Goal: Task Accomplishment & Management: Complete application form

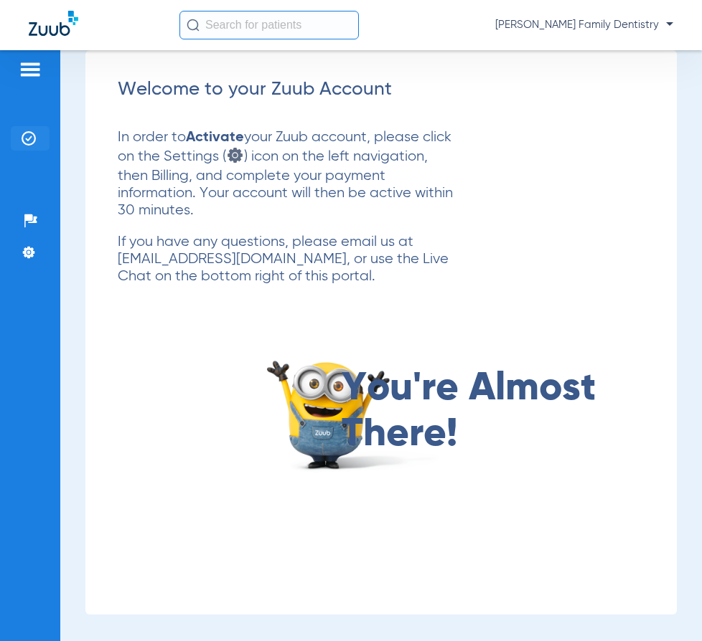
click at [22, 138] on img at bounding box center [29, 138] width 14 height 14
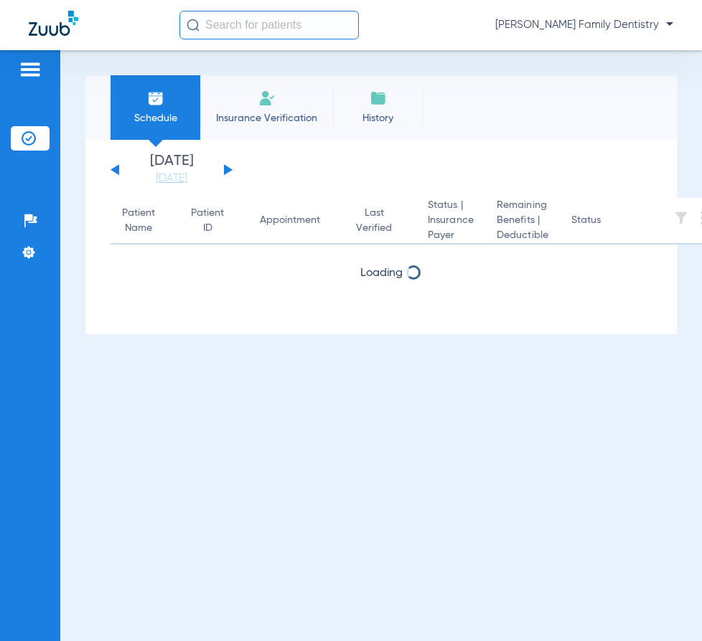
click at [256, 110] on li "Insurance Verification" at bounding box center [266, 107] width 133 height 65
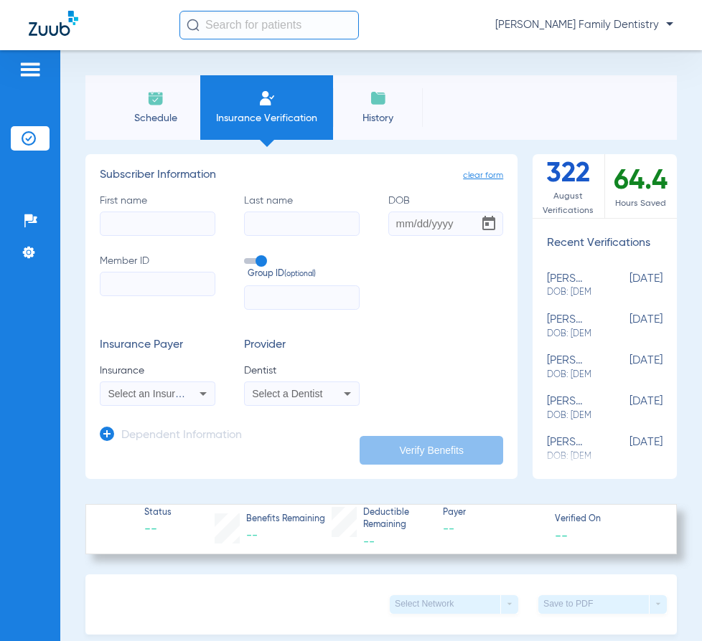
click at [126, 222] on input "First name" at bounding box center [158, 224] width 116 height 24
type input "Meagan"
click at [278, 217] on input "Last name" at bounding box center [302, 224] width 116 height 24
type input "[PERSON_NAME]"
click at [395, 225] on input "DOB" at bounding box center [446, 224] width 116 height 24
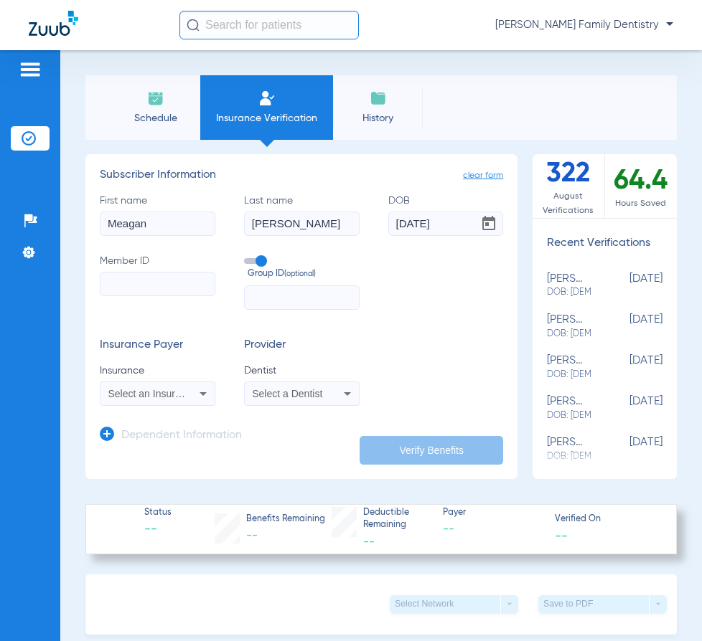
type input "[DATE]"
drag, startPoint x: 118, startPoint y: 222, endPoint x: 6, endPoint y: 236, distance: 112.8
click at [6, 236] on div "Patients Insurance Verification Setup Help Center Settings Schedule Insurance V…" at bounding box center [351, 370] width 702 height 641
type input "[PERSON_NAME]"
drag, startPoint x: 458, startPoint y: 221, endPoint x: 339, endPoint y: 222, distance: 118.4
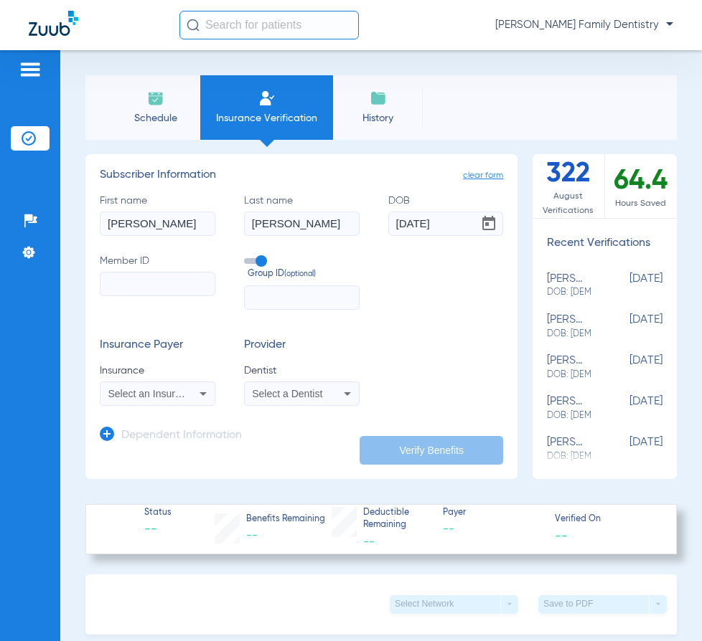
click at [339, 222] on div "First name [PERSON_NAME] Last name [PERSON_NAME] DOB [DEMOGRAPHIC_DATA] Member …" at bounding box center [301, 252] width 403 height 116
type input "[DATE]"
click at [121, 292] on input "Member ID" at bounding box center [158, 284] width 116 height 24
click at [116, 275] on input "Member ID Required" at bounding box center [158, 284] width 116 height 24
paste input "806709994"
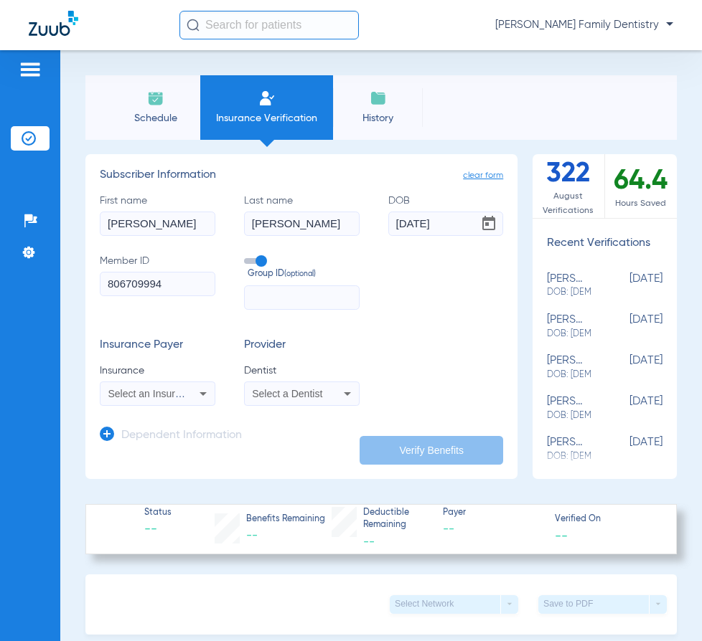
type input "806709994"
click at [447, 326] on form "First name [PERSON_NAME] Last name [PERSON_NAME] DOB [DEMOGRAPHIC_DATA] Member …" at bounding box center [301, 300] width 403 height 212
click at [161, 396] on span "Select an Insurance" at bounding box center [152, 393] width 89 height 11
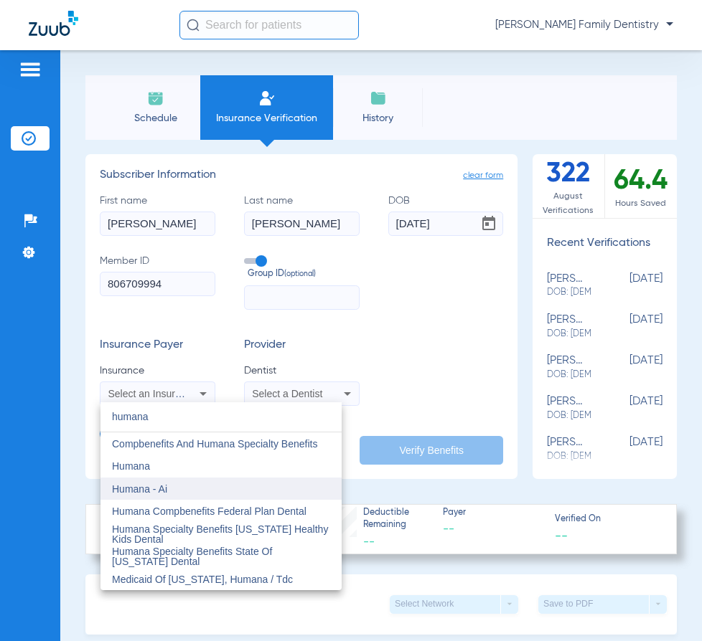
type input "humana"
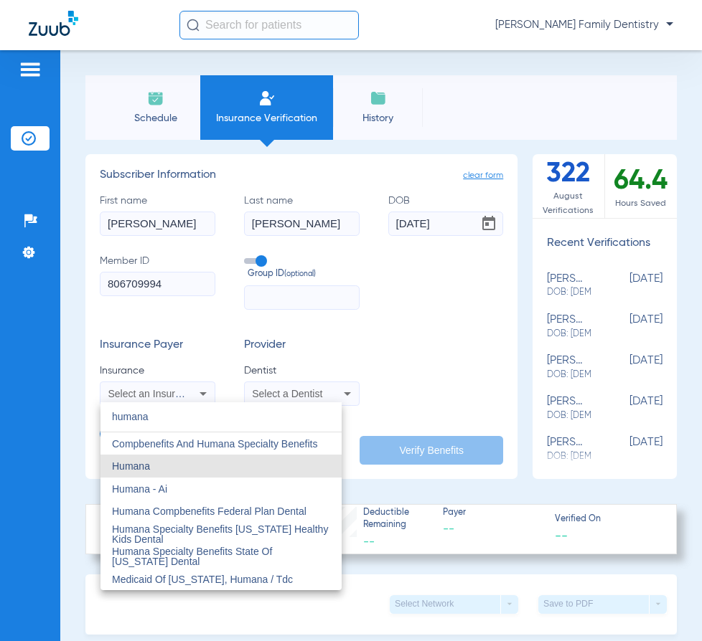
click at [202, 466] on mat-option "Humana" at bounding box center [220, 466] width 241 height 23
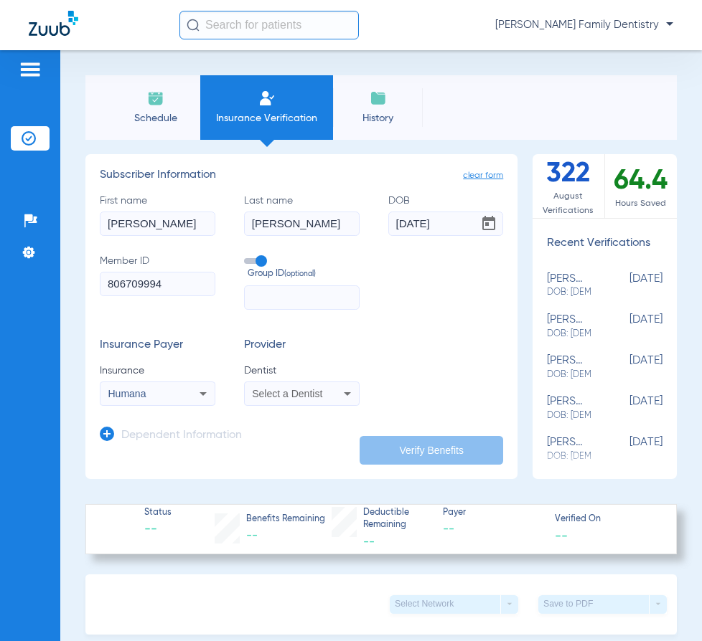
click at [323, 390] on div "Select a Dentist" at bounding box center [291, 394] width 79 height 10
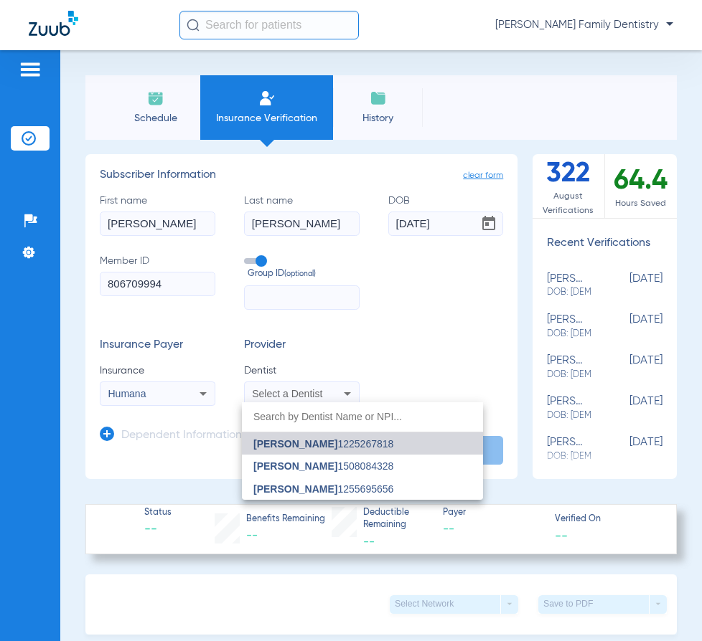
click at [330, 446] on span "[PERSON_NAME] 1225267818" at bounding box center [323, 444] width 140 height 10
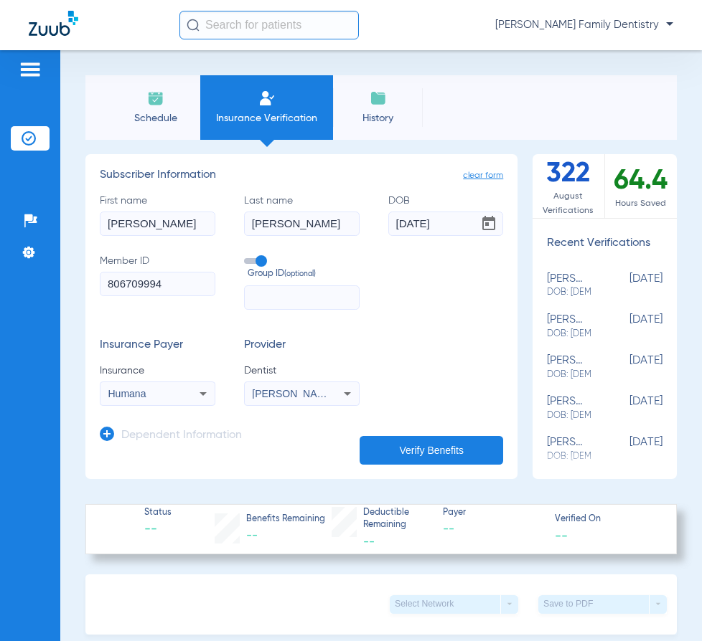
click at [400, 443] on button "Verify Benefits" at bounding box center [430, 450] width 143 height 29
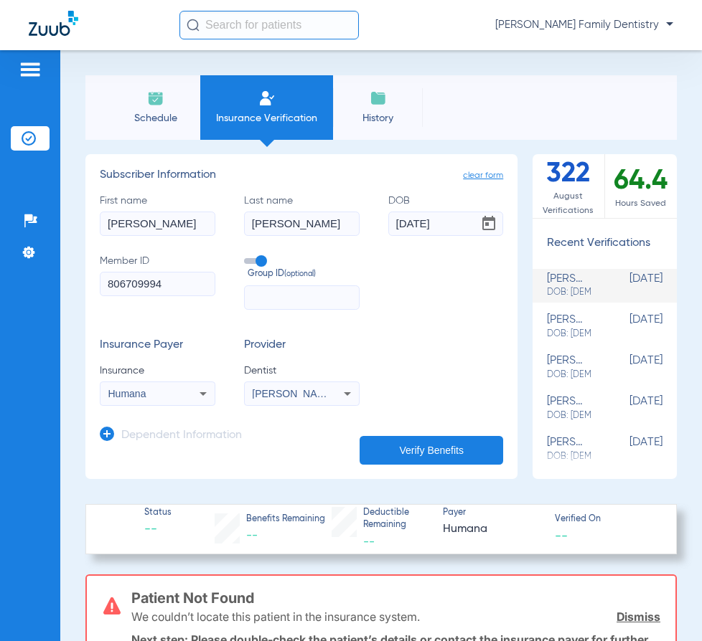
scroll to position [72, 0]
